Goal: Transaction & Acquisition: Purchase product/service

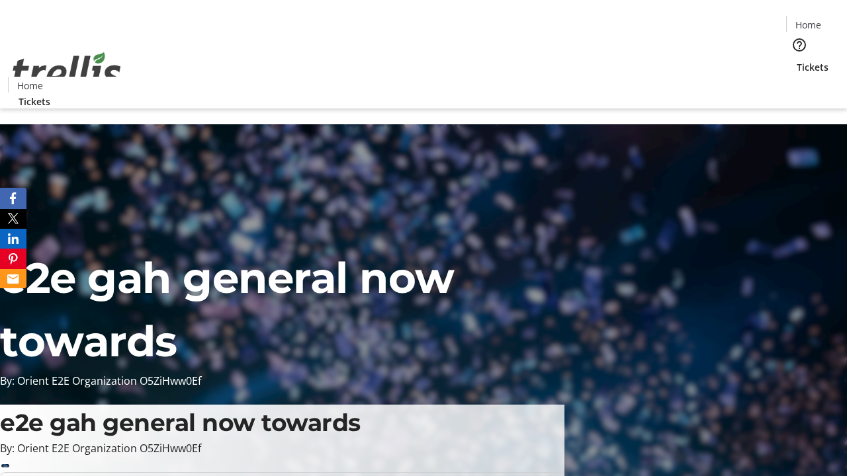
click at [796, 60] on span "Tickets" at bounding box center [812, 67] width 32 height 14
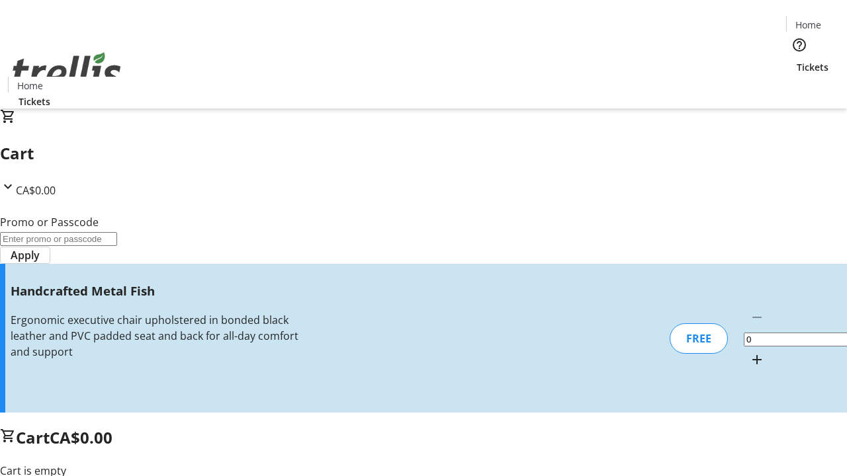
click at [749, 352] on mat-icon "Increment by one" at bounding box center [757, 360] width 16 height 16
type input "1"
